Goal: Information Seeking & Learning: Learn about a topic

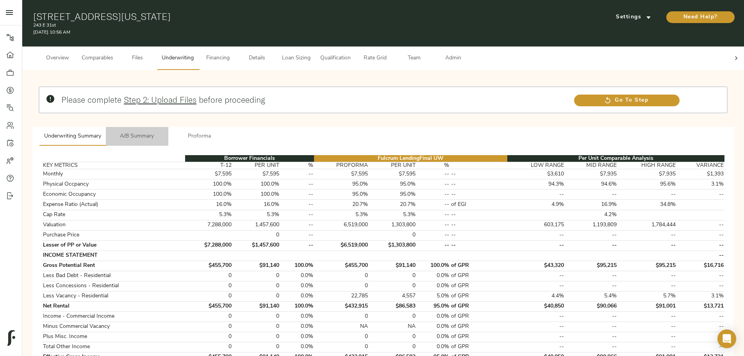
click at [164, 132] on span "A/B Summary" at bounding box center [136, 137] width 53 height 10
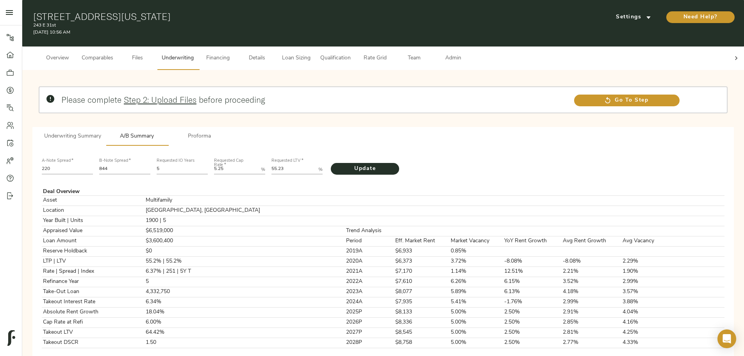
click at [272, 53] on span "Details" at bounding box center [257, 58] width 30 height 10
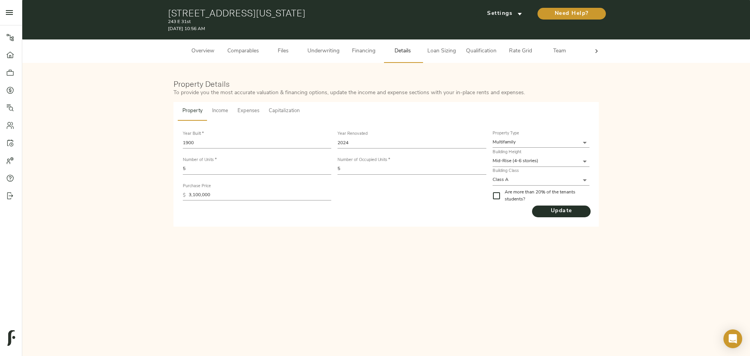
click at [289, 115] on button "Capitalization" at bounding box center [284, 111] width 40 height 19
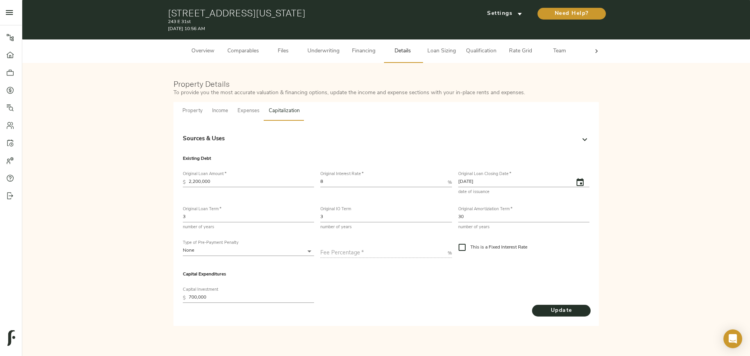
click at [247, 136] on div "Sources & Uses" at bounding box center [379, 139] width 392 height 9
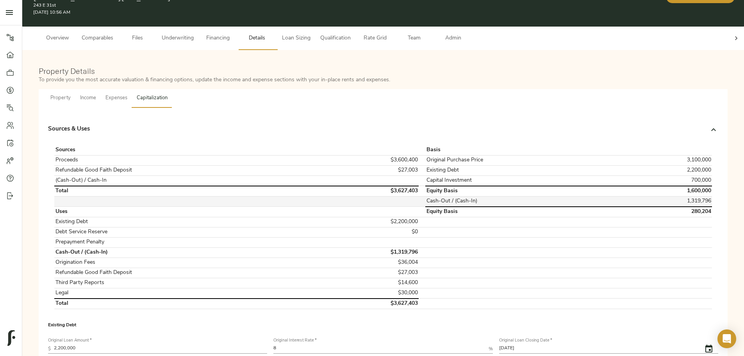
scroll to position [17, 0]
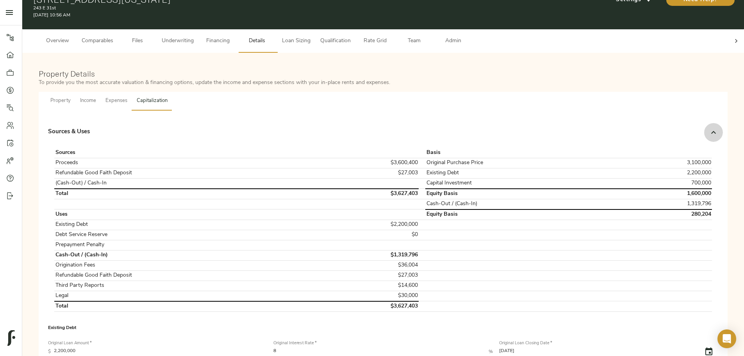
click at [704, 123] on div at bounding box center [713, 132] width 19 height 19
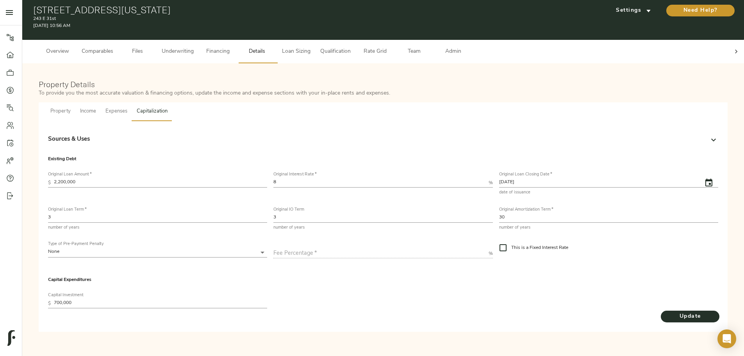
scroll to position [0, 0]
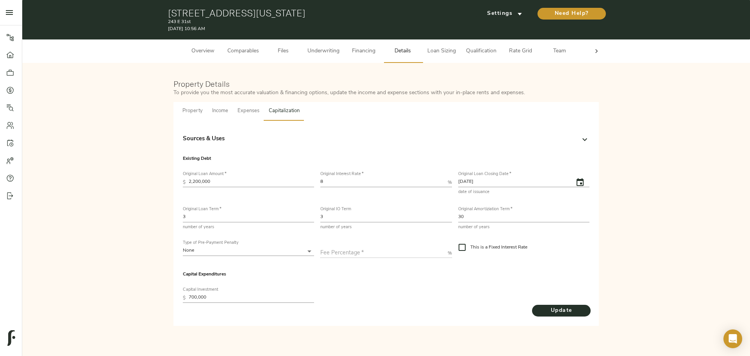
click at [324, 55] on span "Underwriting" at bounding box center [323, 51] width 32 height 10
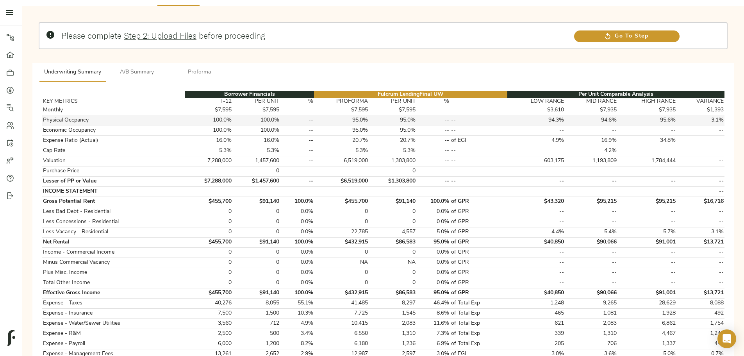
scroll to position [156, 0]
